Goal: Check status: Check status

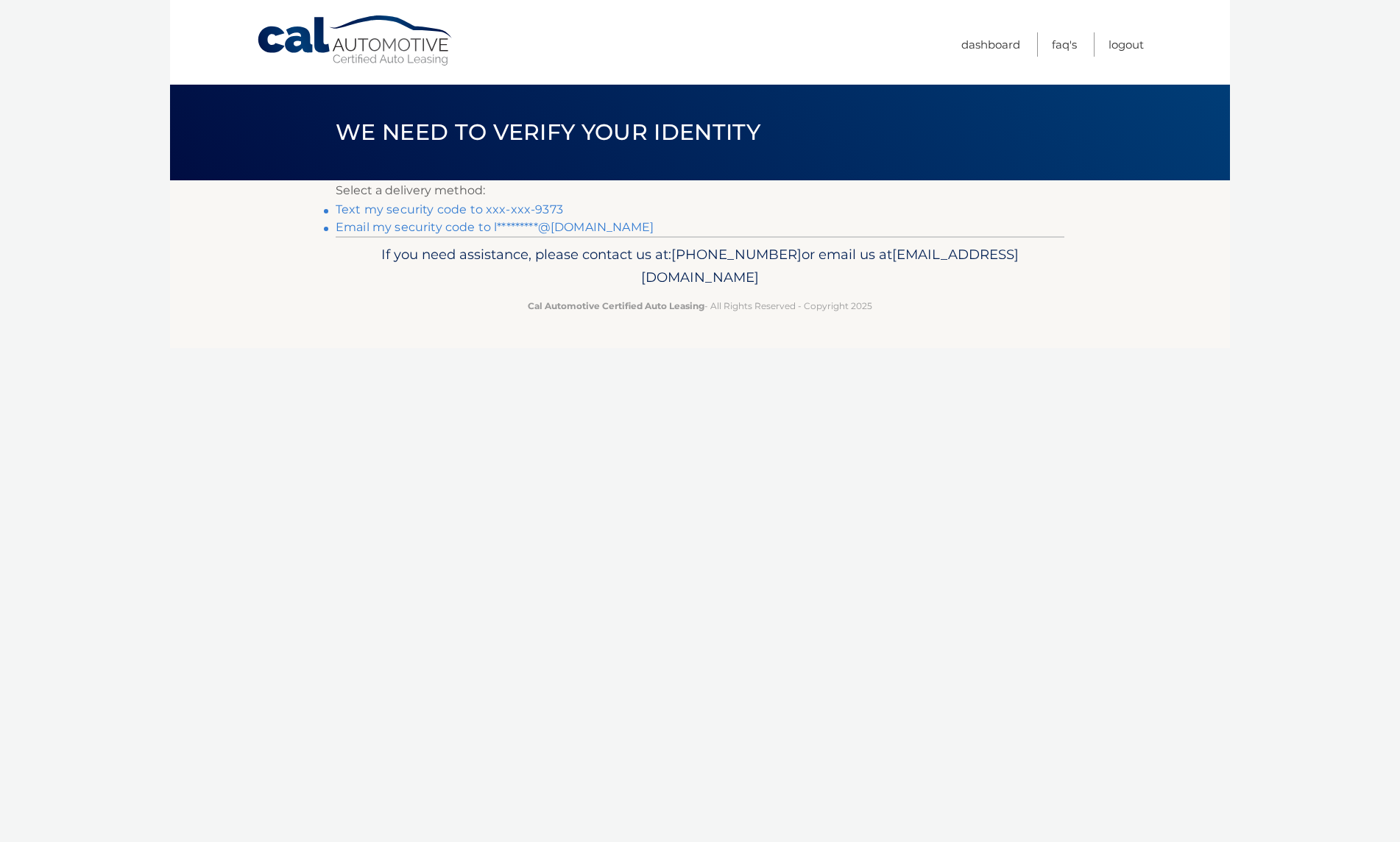
click at [494, 222] on link "Email my security code to l*********@[DOMAIN_NAME]" at bounding box center [494, 227] width 318 height 14
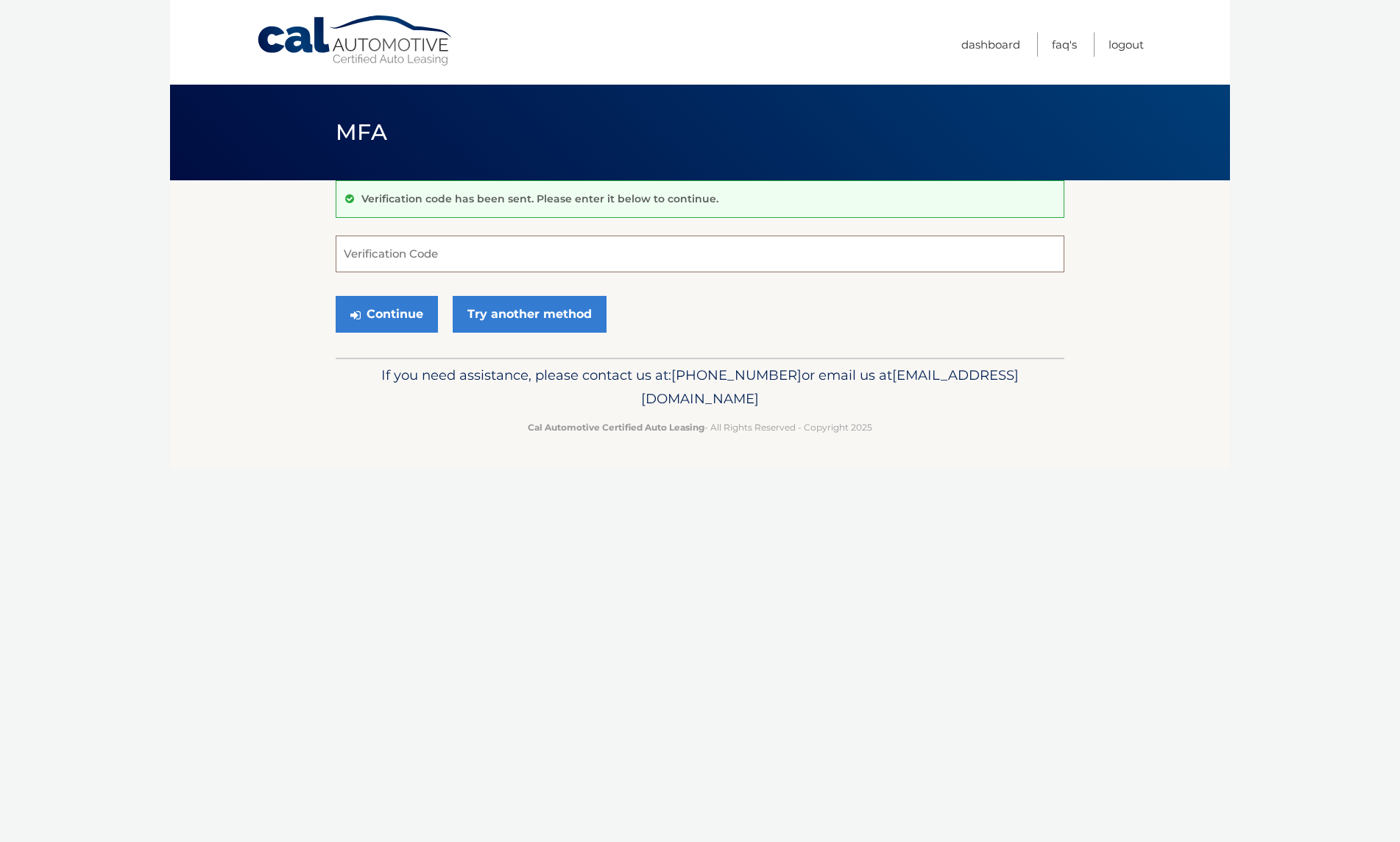
click at [480, 260] on input "Verification Code" at bounding box center [700, 254] width 729 height 37
paste input "554590"
type input "554590"
click at [379, 327] on button "Continue" at bounding box center [387, 315] width 102 height 37
click at [396, 317] on button "Continue" at bounding box center [387, 315] width 102 height 37
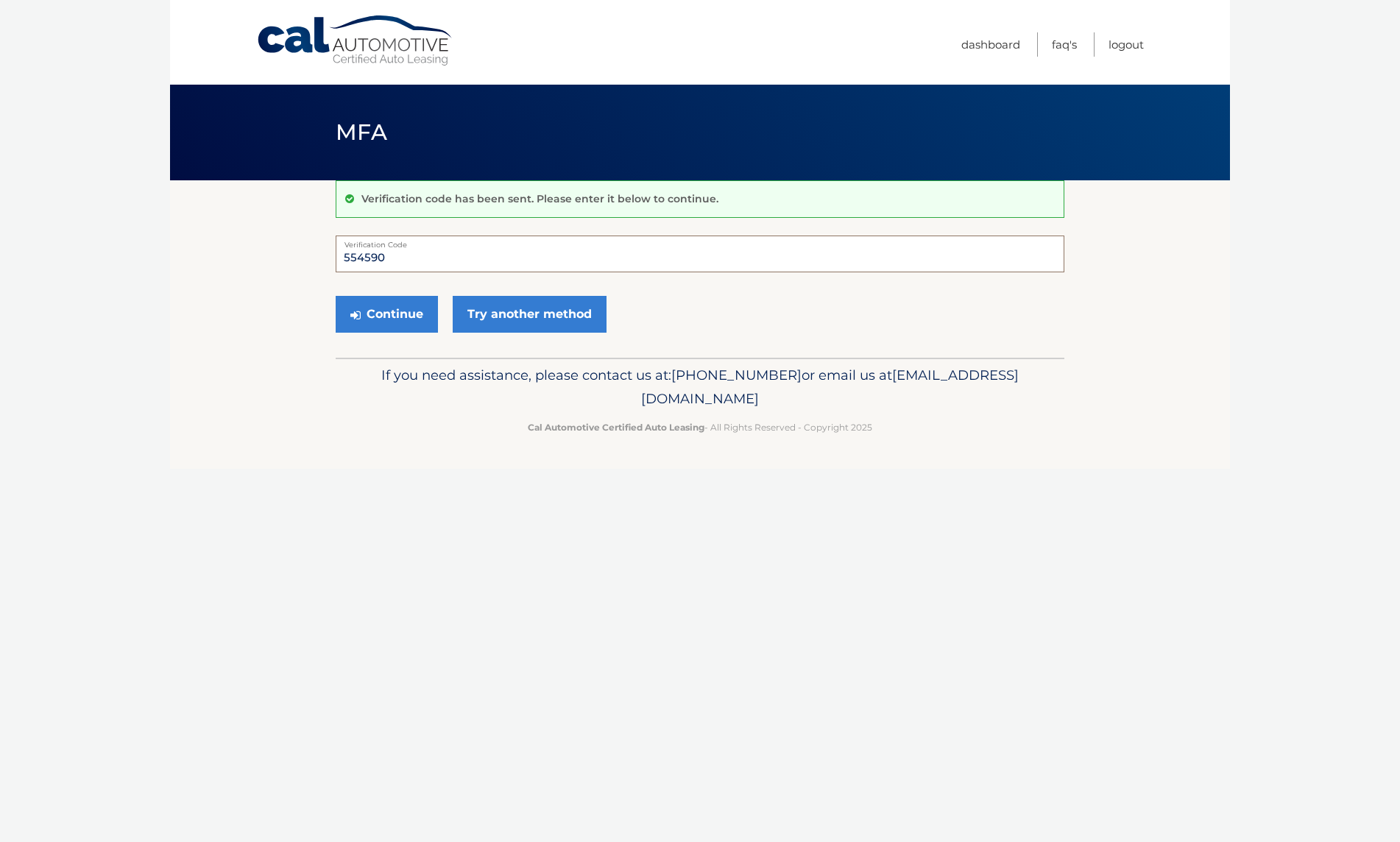
click at [402, 249] on input "554590" at bounding box center [700, 254] width 729 height 37
click at [391, 257] on input "554590" at bounding box center [700, 254] width 729 height 37
click at [384, 257] on input "554590" at bounding box center [700, 254] width 729 height 37
click at [395, 322] on button "Continue" at bounding box center [387, 315] width 102 height 37
click at [534, 315] on link "Try another method" at bounding box center [529, 315] width 154 height 37
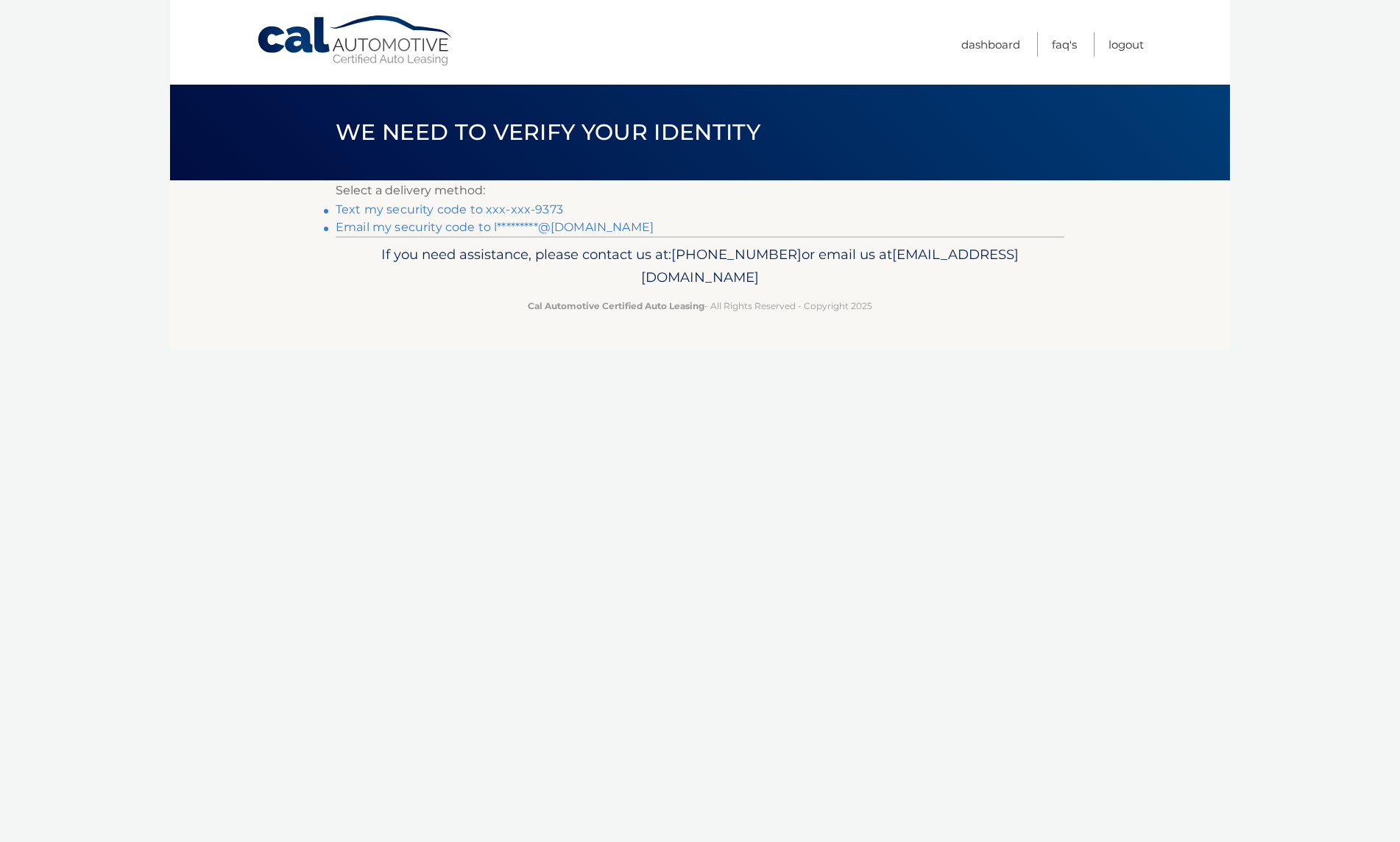
click at [468, 210] on link "Text my security code to xxx-xxx-9373" at bounding box center [449, 210] width 227 height 14
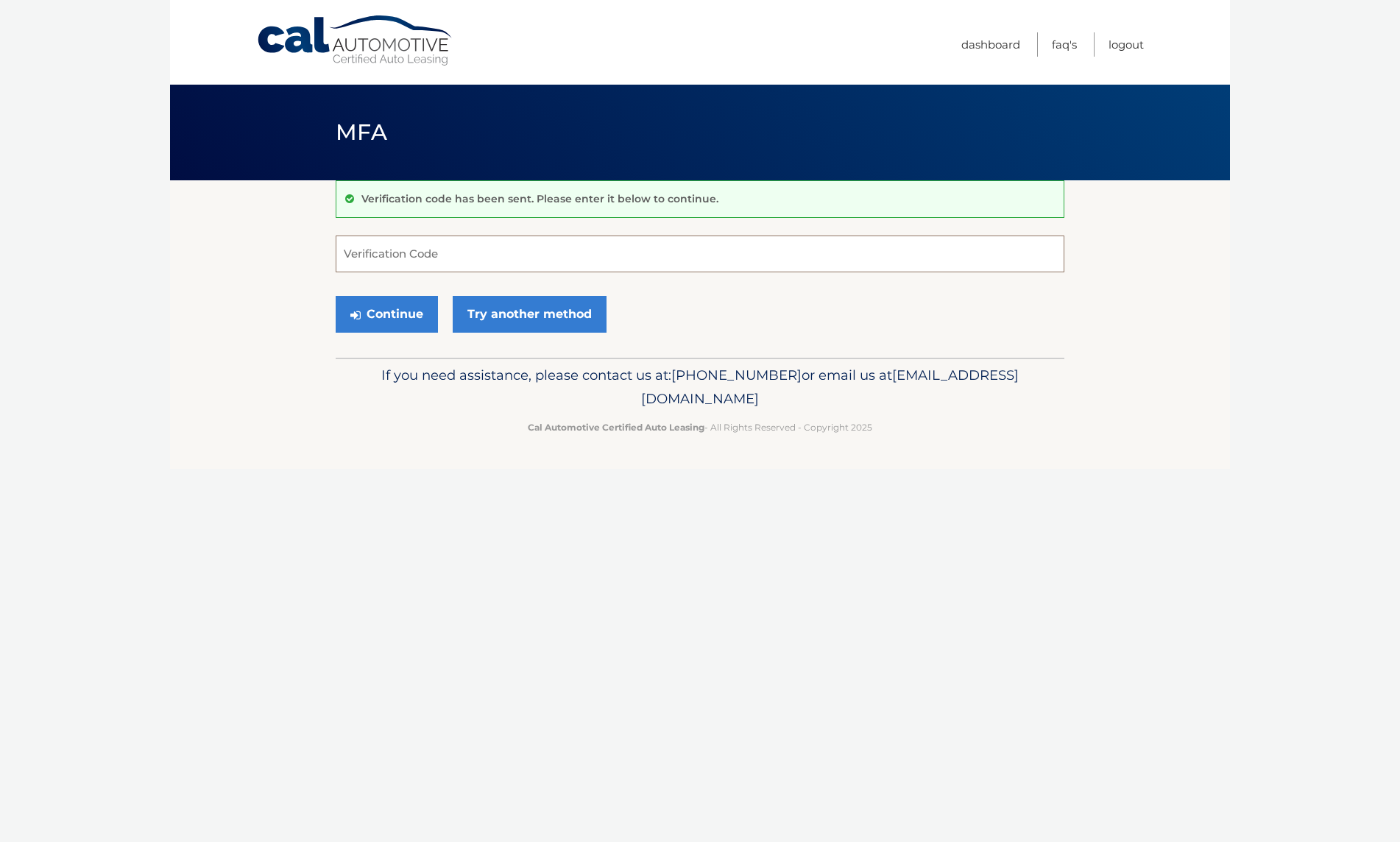
click at [448, 257] on input "Verification Code" at bounding box center [700, 254] width 729 height 37
click at [631, 247] on input "Verification Code" at bounding box center [700, 254] width 729 height 37
type input "089424"
click at [370, 313] on button "Continue" at bounding box center [387, 315] width 102 height 37
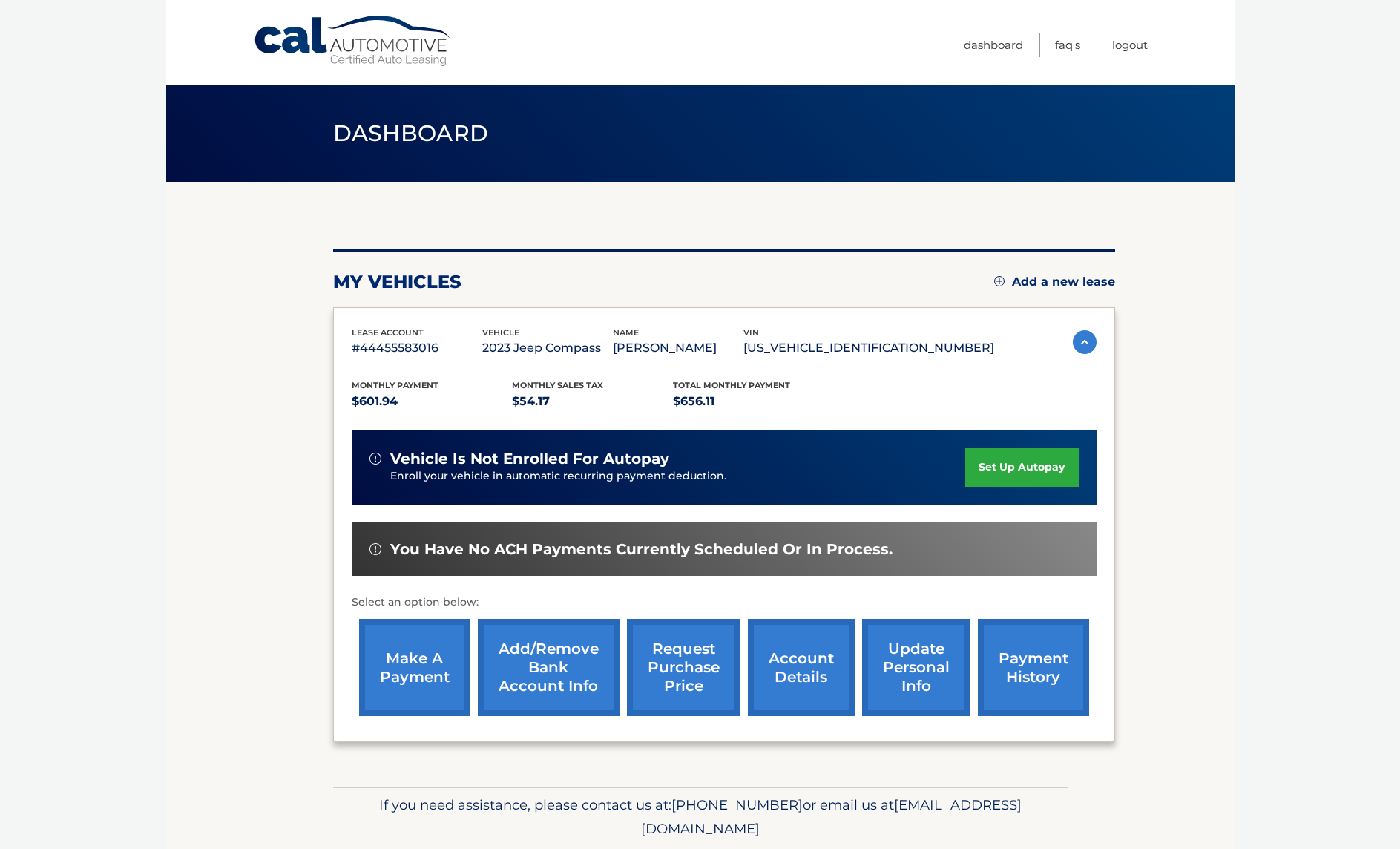
scroll to position [51, 0]
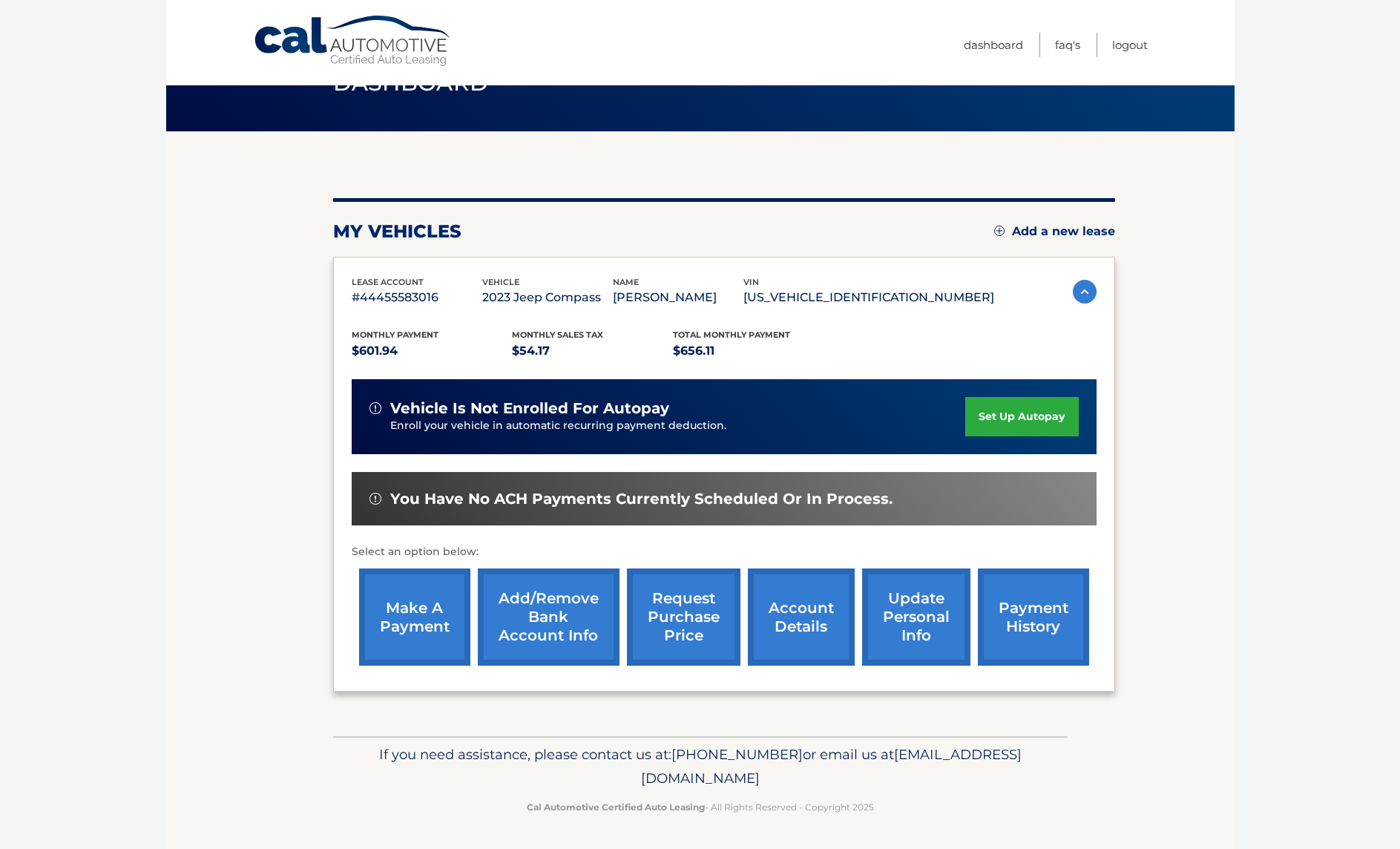
click at [803, 628] on link "account details" at bounding box center [801, 617] width 107 height 97
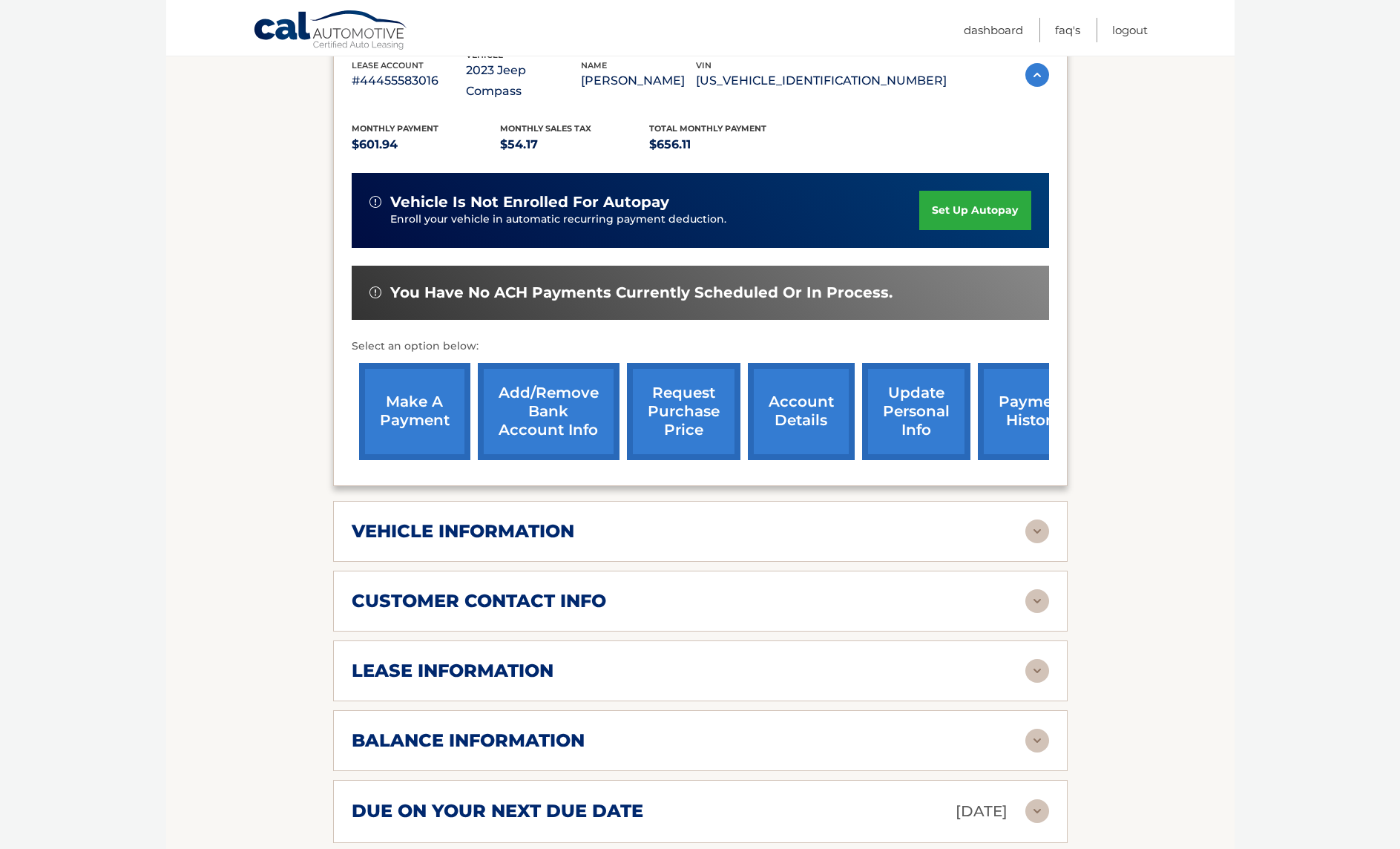
scroll to position [445, 0]
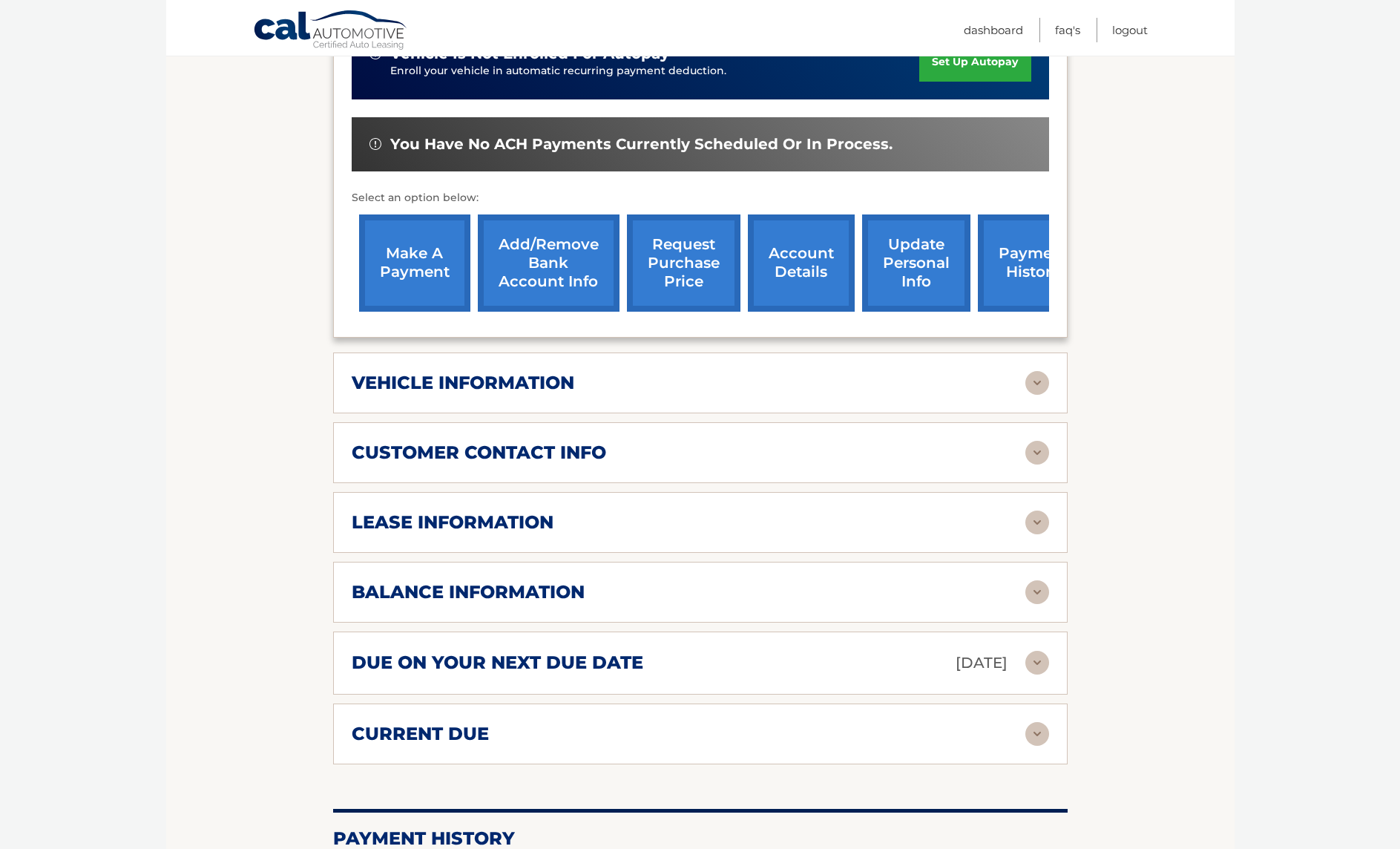
click at [773, 372] on div "vehicle information" at bounding box center [688, 383] width 673 height 23
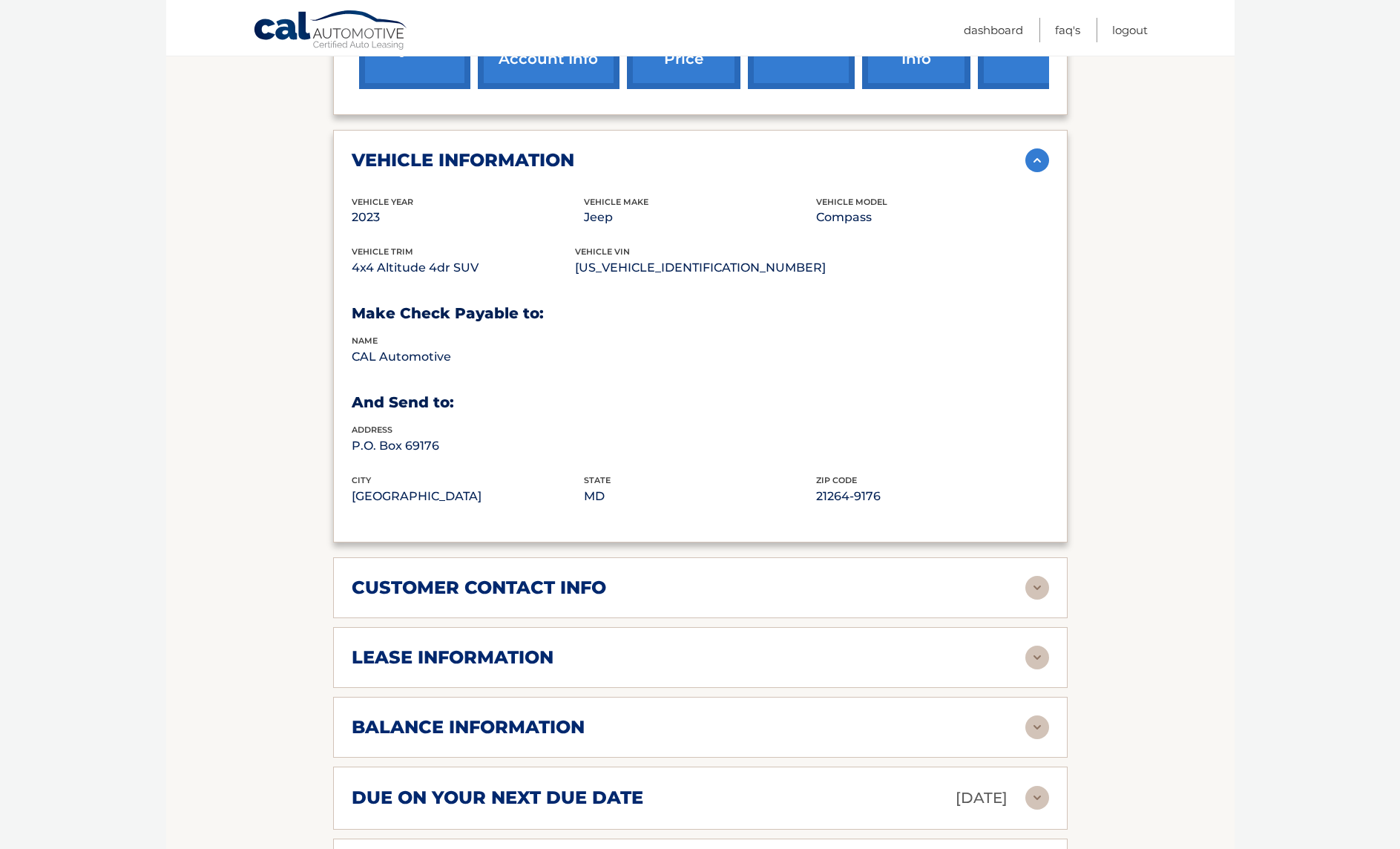
scroll to position [742, 0]
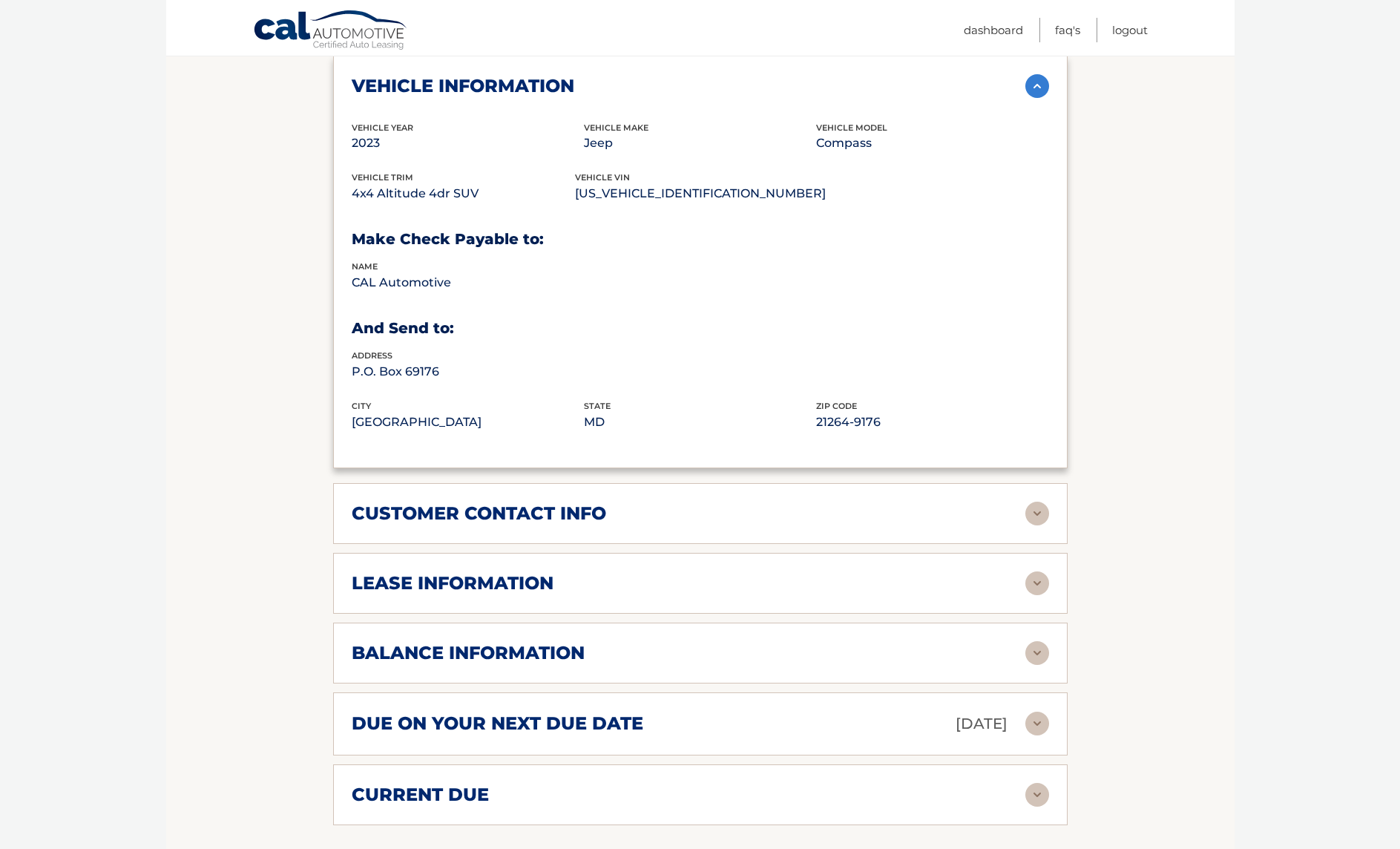
click at [708, 502] on div "customer contact info" at bounding box center [688, 513] width 673 height 23
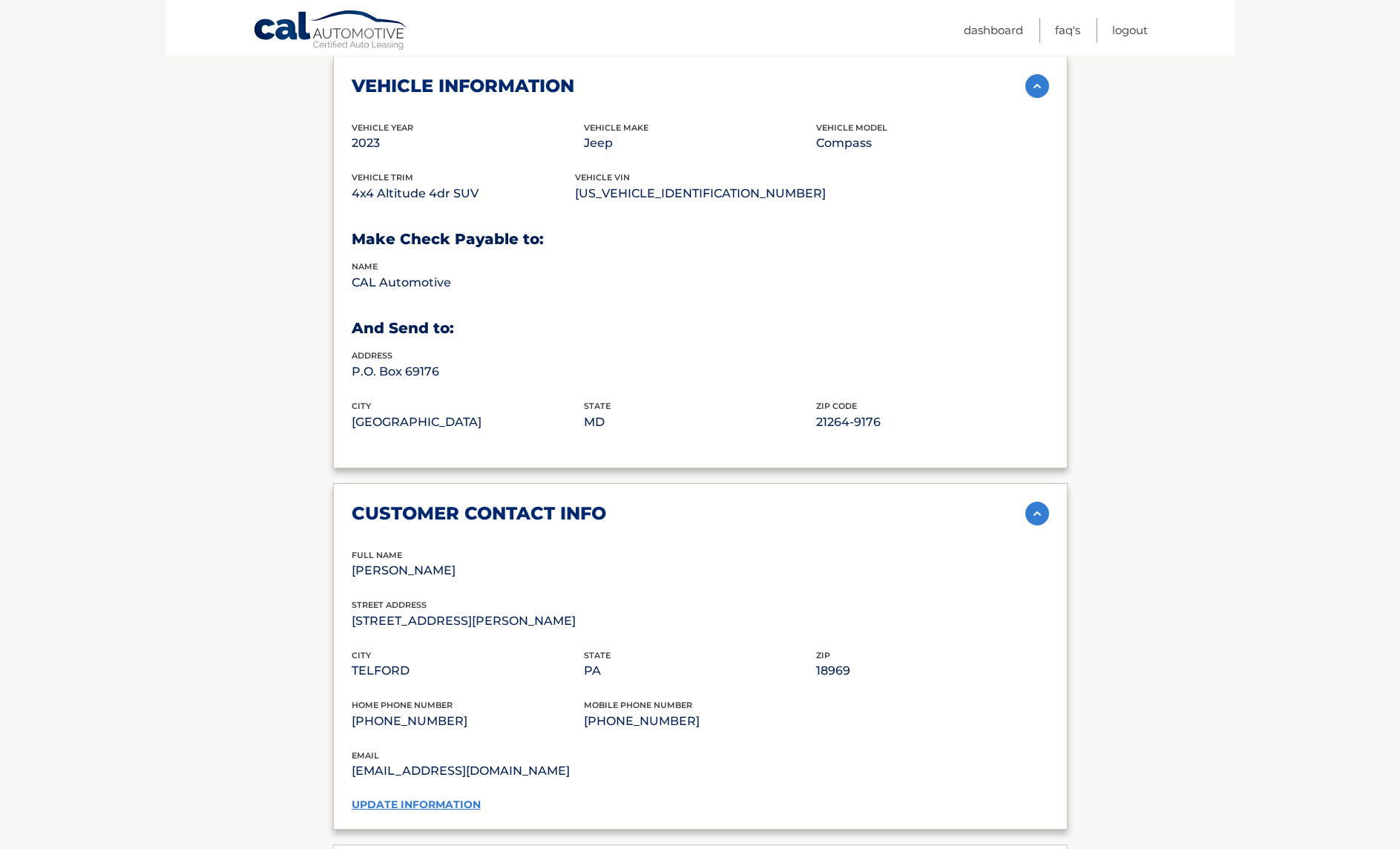
scroll to position [964, 0]
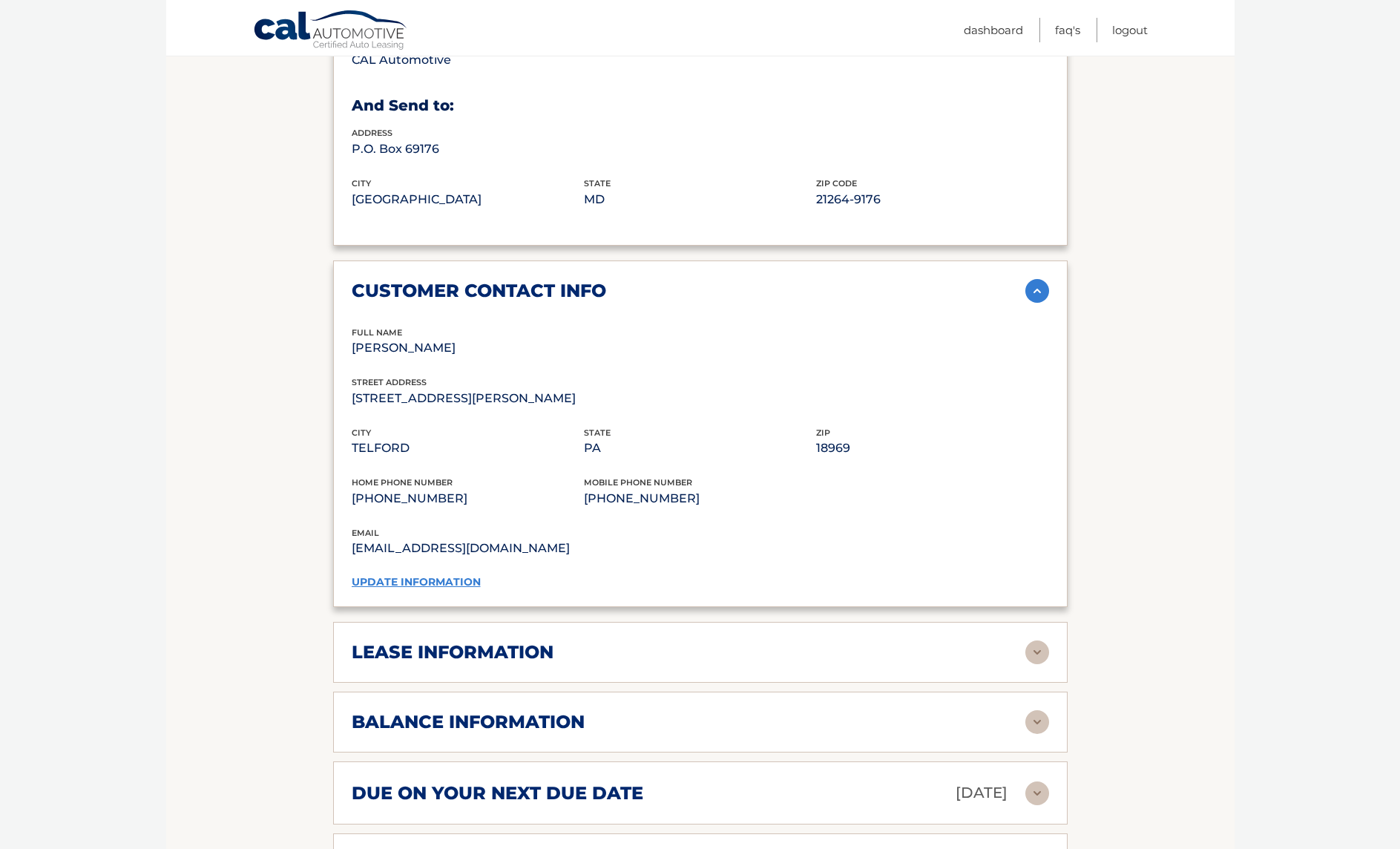
click at [599, 641] on div "lease information" at bounding box center [688, 652] width 673 height 23
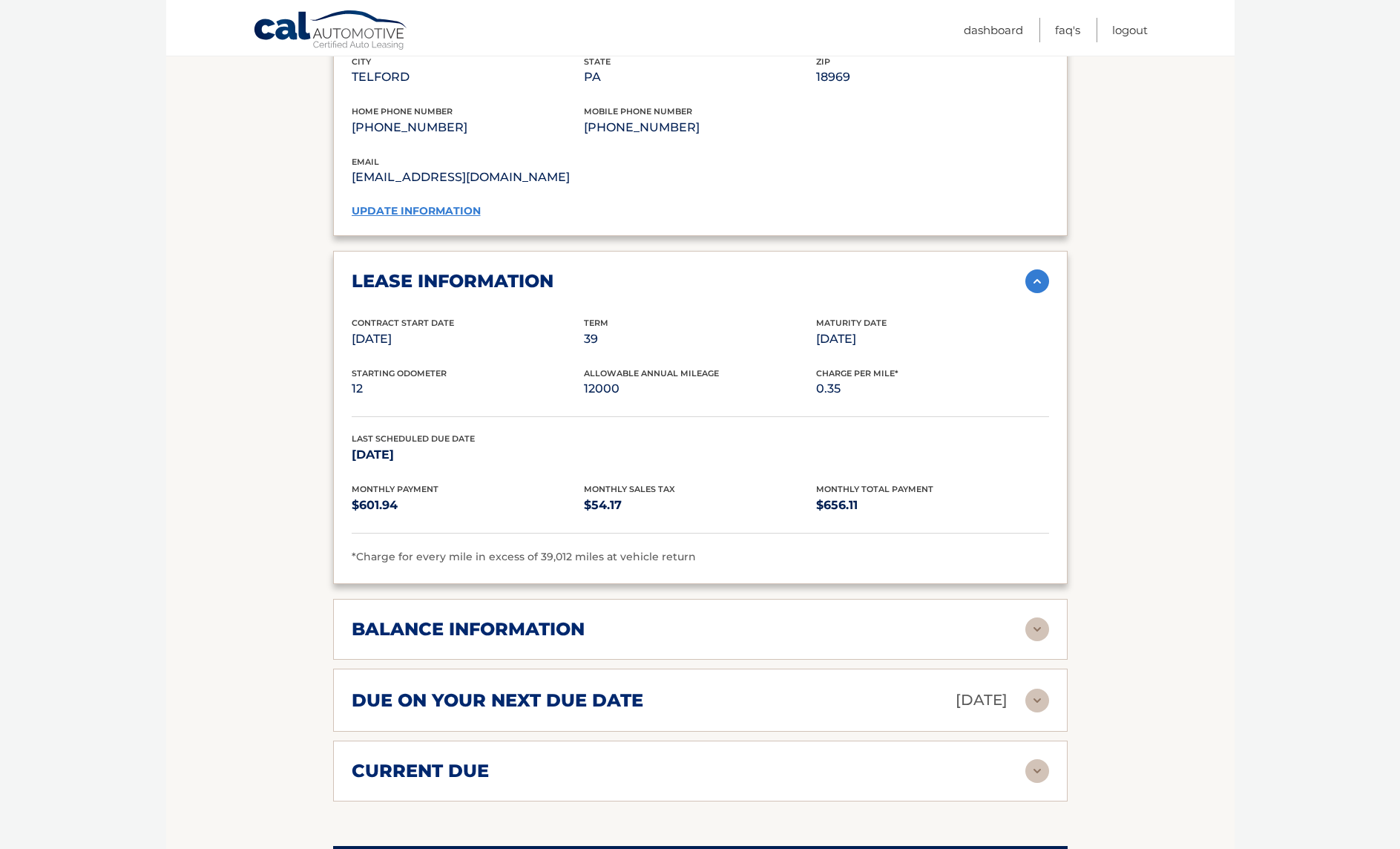
scroll to position [1410, 0]
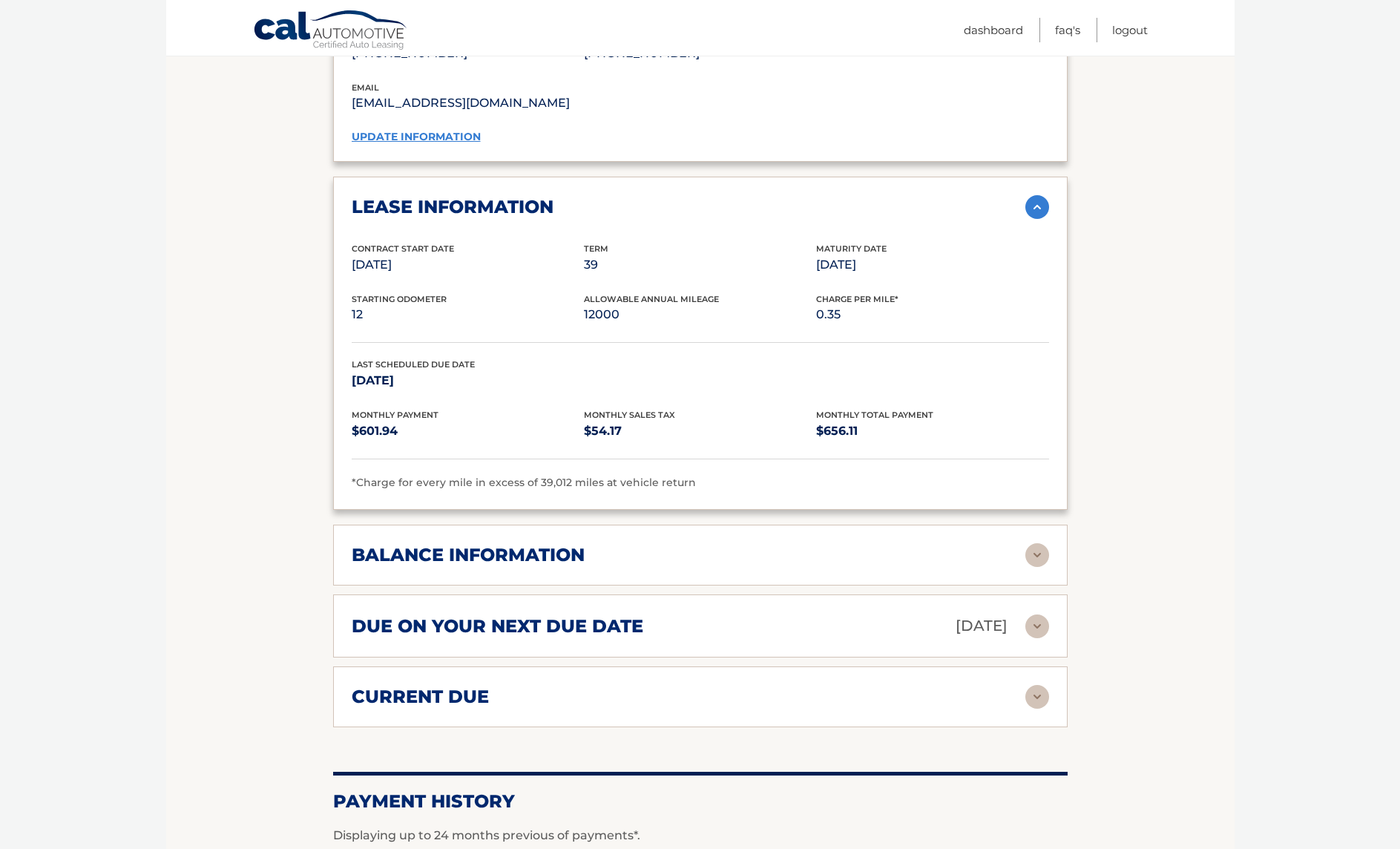
click at [596, 615] on h2 "due on your next due date" at bounding box center [497, 626] width 292 height 23
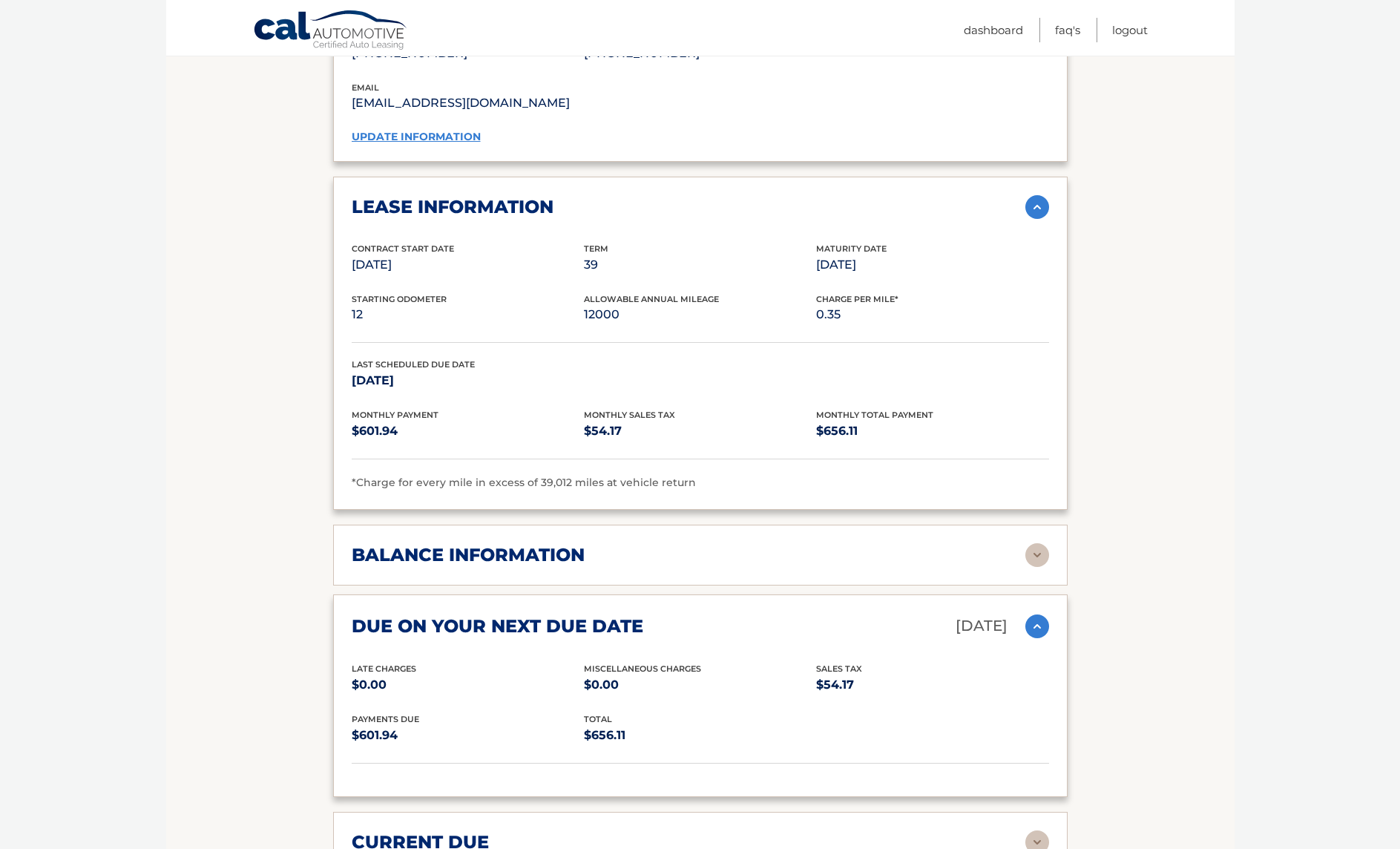
click at [595, 554] on div "balance information Payments Received 27 Payments Remaining 12 Next Payment wil…" at bounding box center [700, 555] width 734 height 61
click at [603, 544] on div "balance information" at bounding box center [688, 555] width 673 height 23
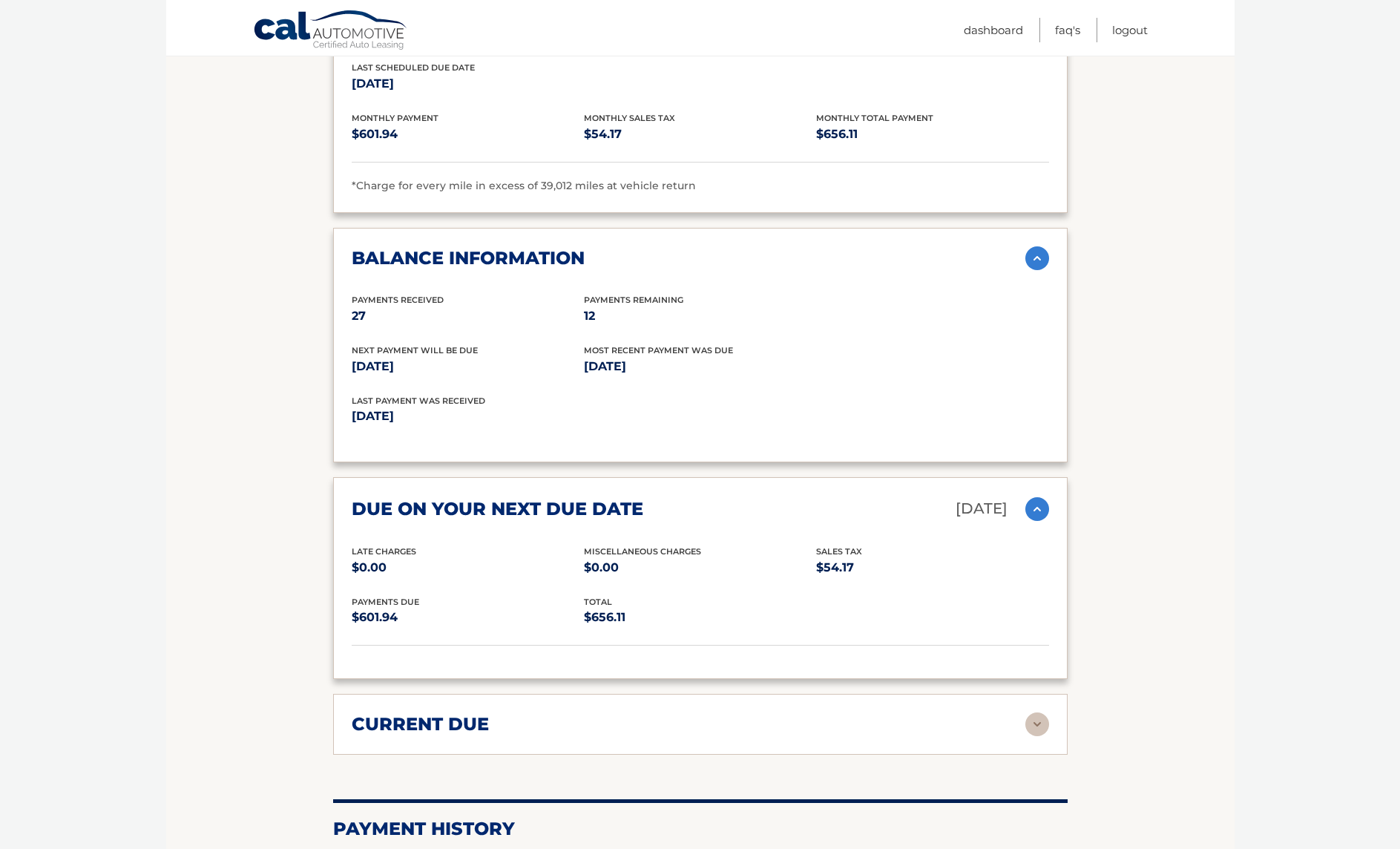
scroll to position [1855, 0]
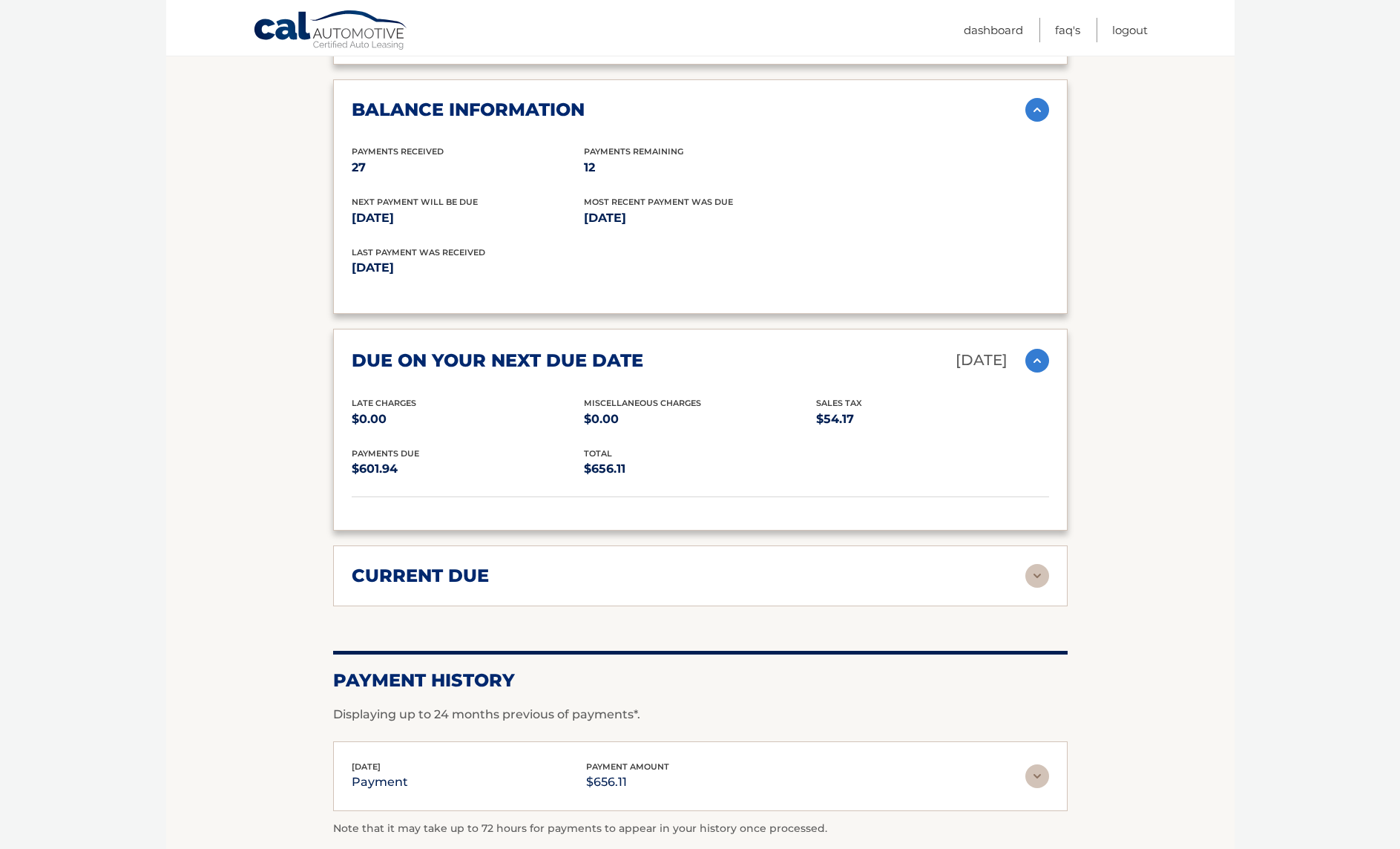
click at [589, 582] on div "current due Late Charges $0.00 Miscelleneous Charges* $0.00 Sales Tax $0.00 pay…" at bounding box center [700, 575] width 734 height 61
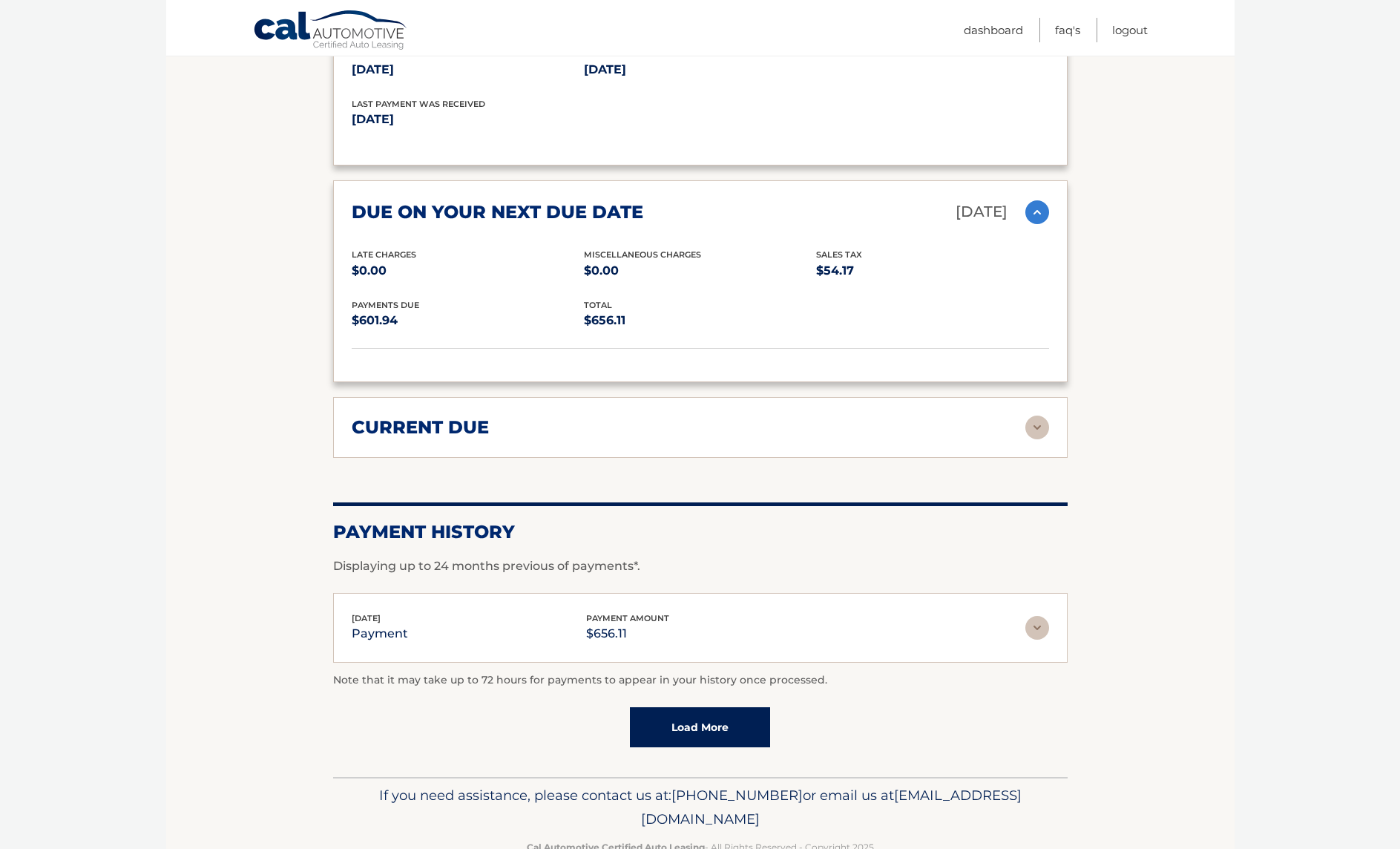
click at [716, 707] on link "Load More" at bounding box center [700, 727] width 140 height 40
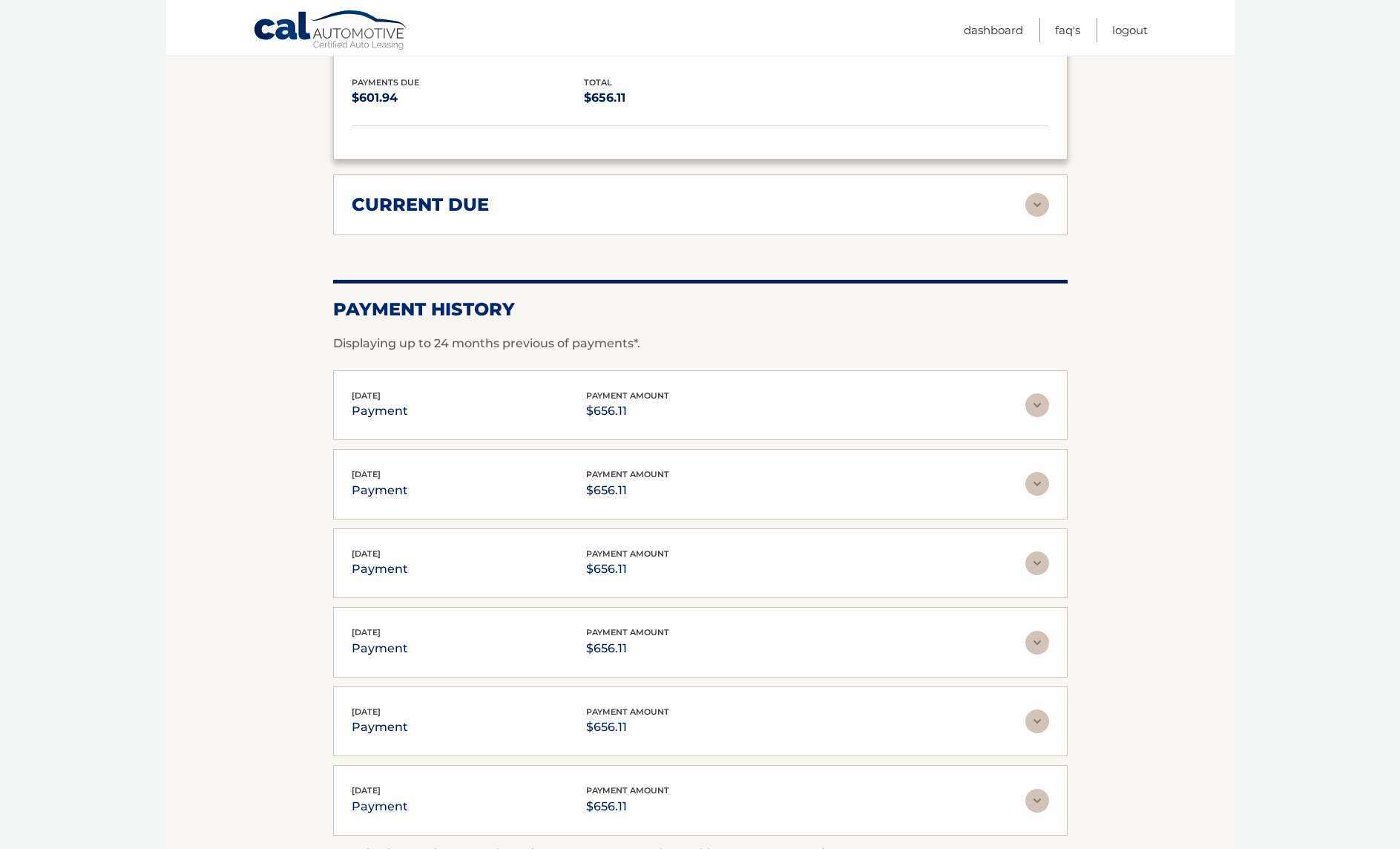
scroll to position [2374, 0]
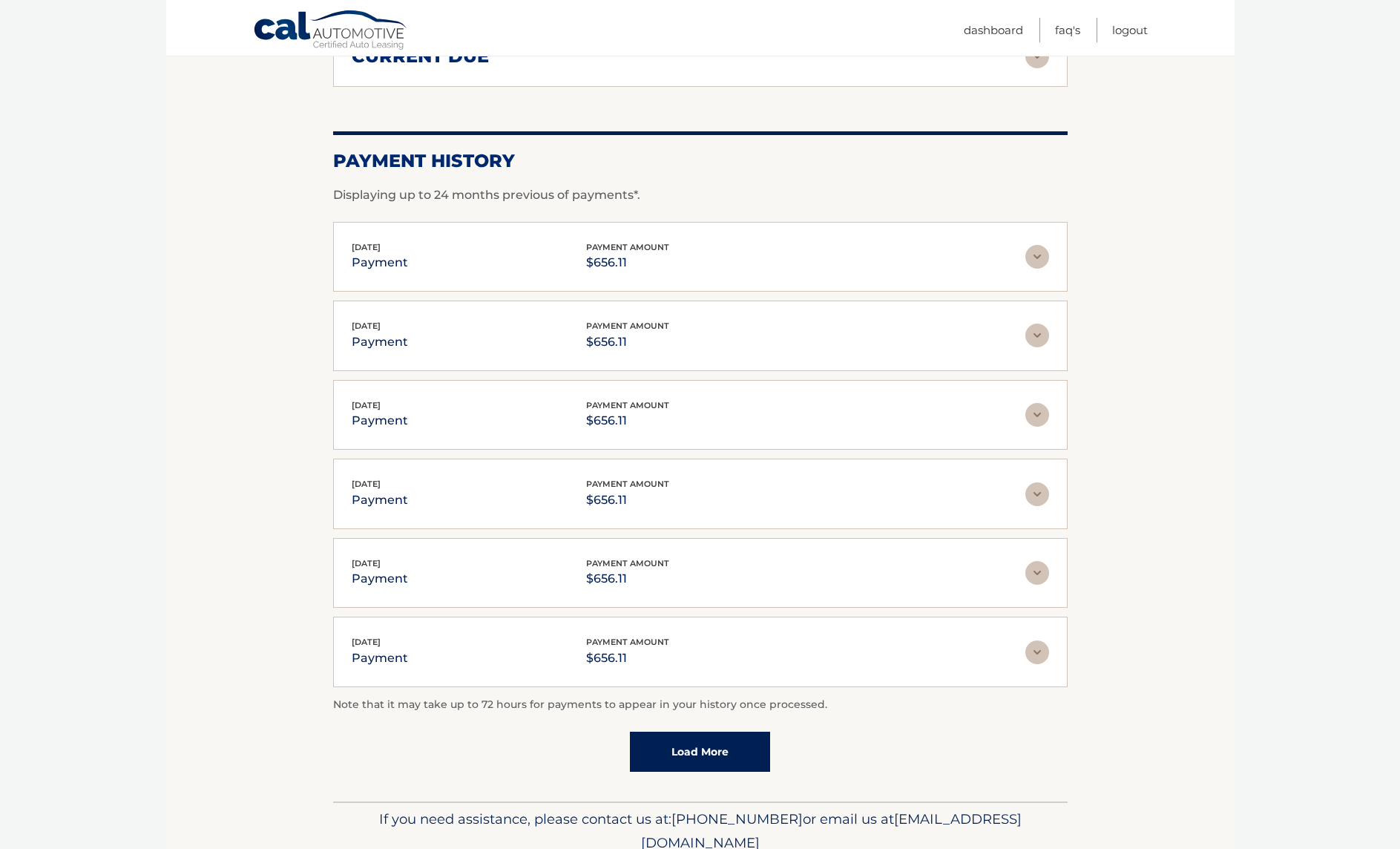
click at [709, 735] on link "Load More" at bounding box center [700, 751] width 140 height 40
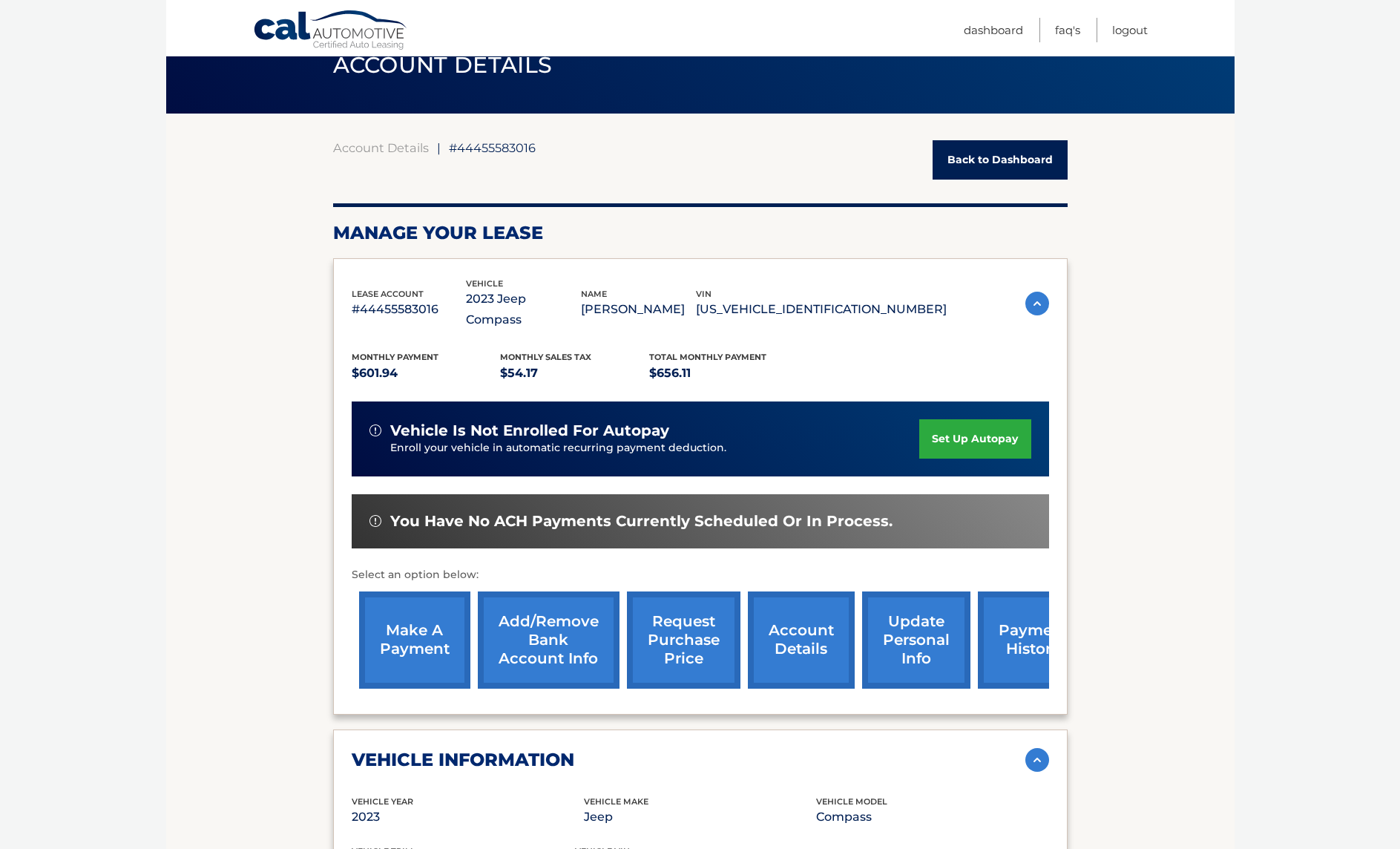
scroll to position [0, 0]
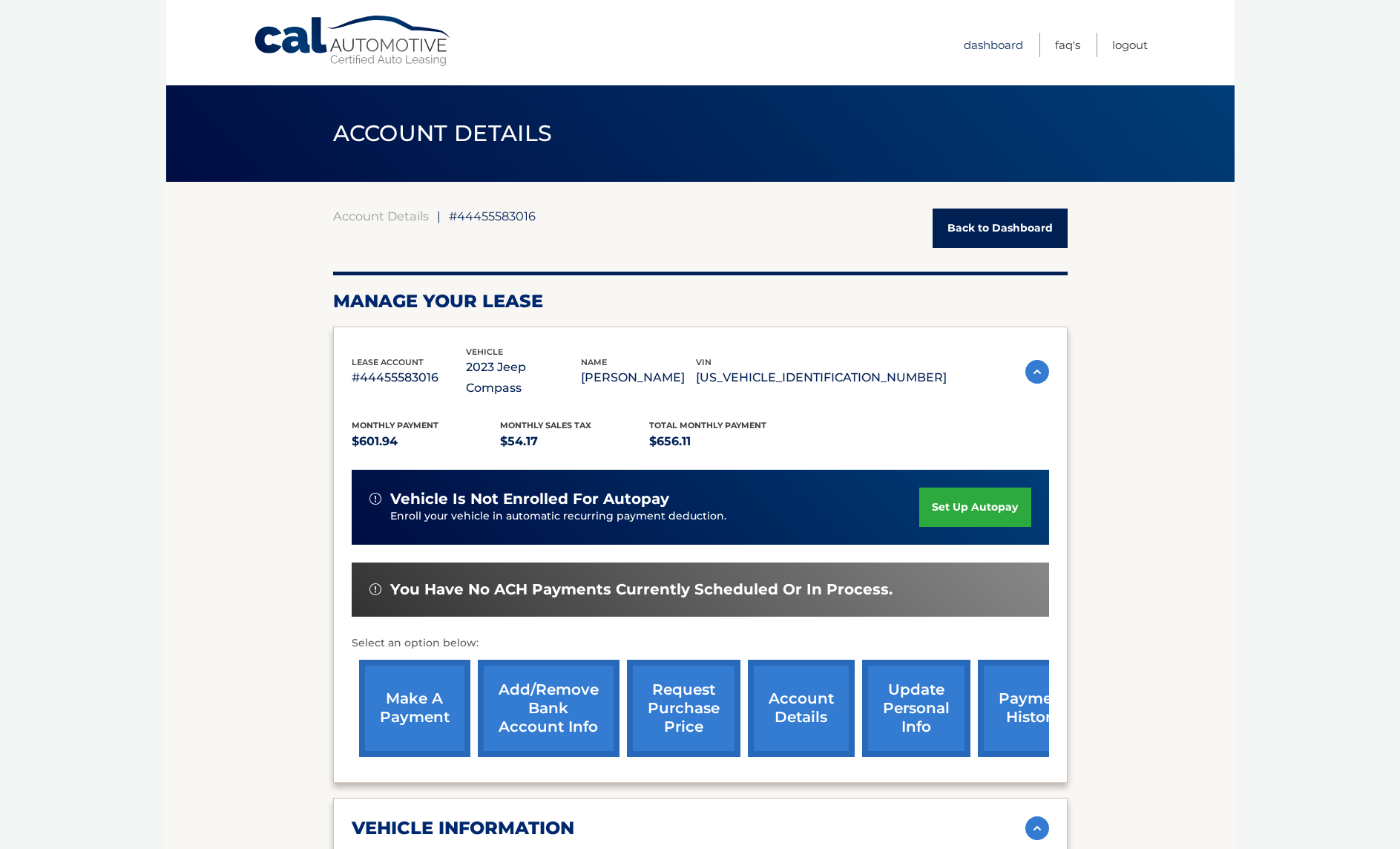
click at [1013, 50] on link "Dashboard" at bounding box center [993, 44] width 59 height 24
